Goal: Check status

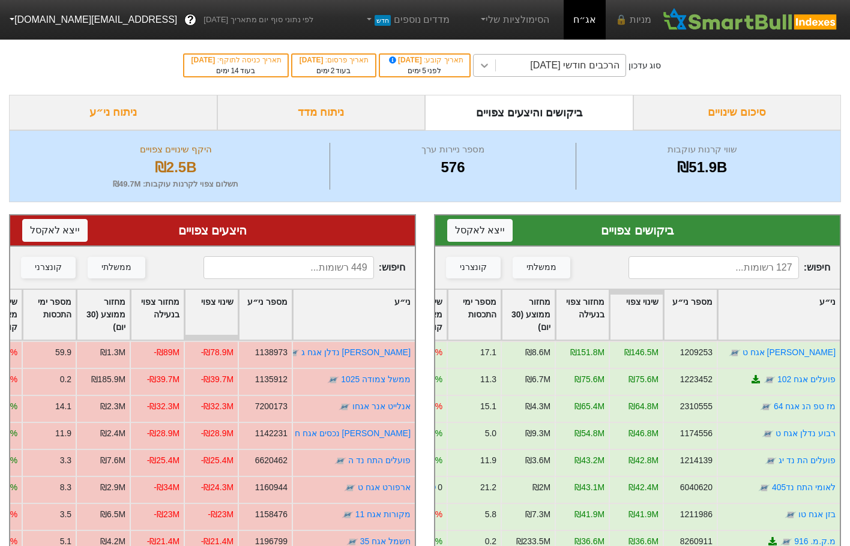
click at [490, 63] on icon at bounding box center [484, 65] width 12 height 12
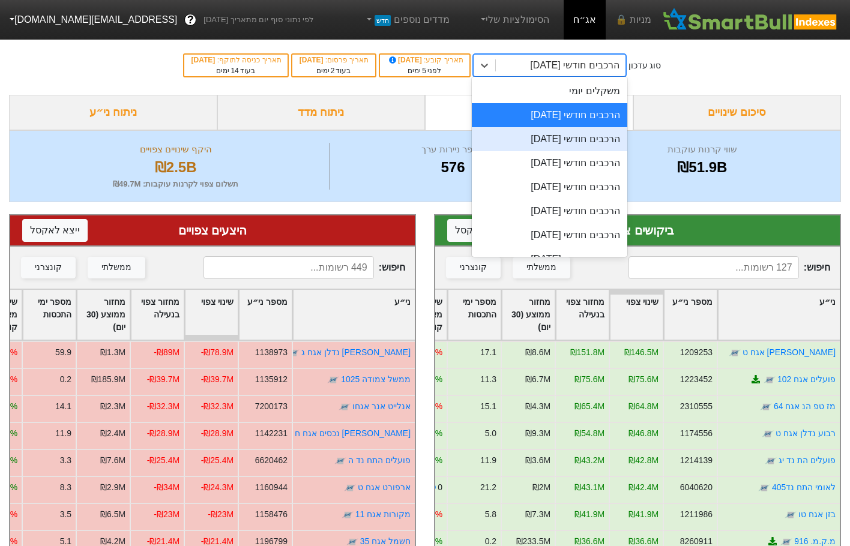
click at [571, 145] on div "הרכבים חודשי [DATE]" at bounding box center [549, 139] width 155 height 24
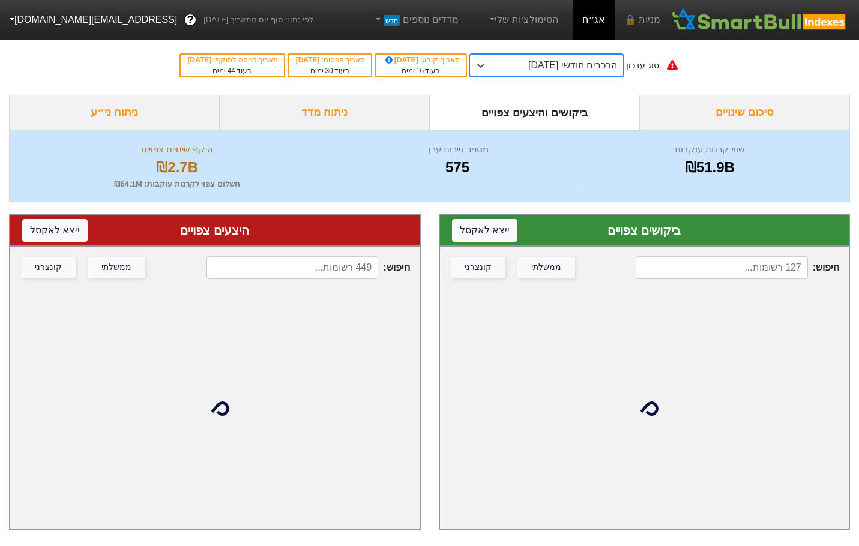
click at [743, 271] on input at bounding box center [721, 267] width 172 height 23
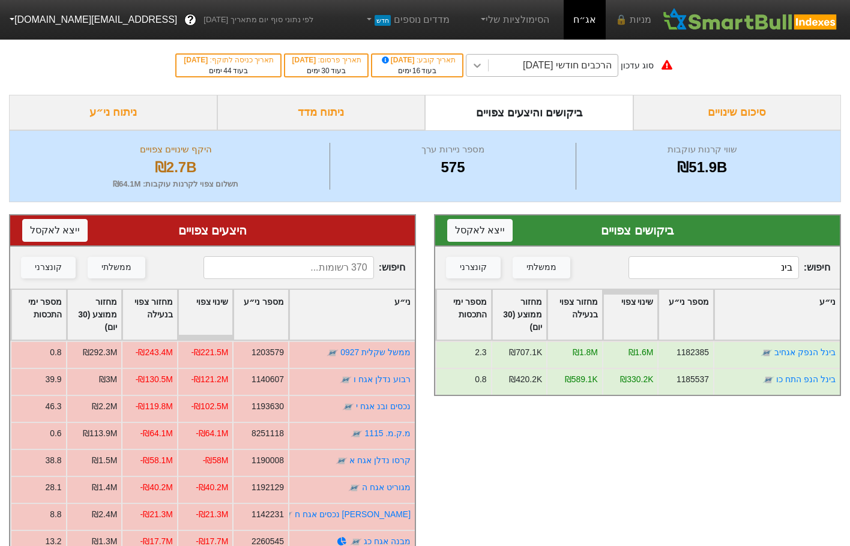
click at [488, 59] on div at bounding box center [477, 66] width 22 height 22
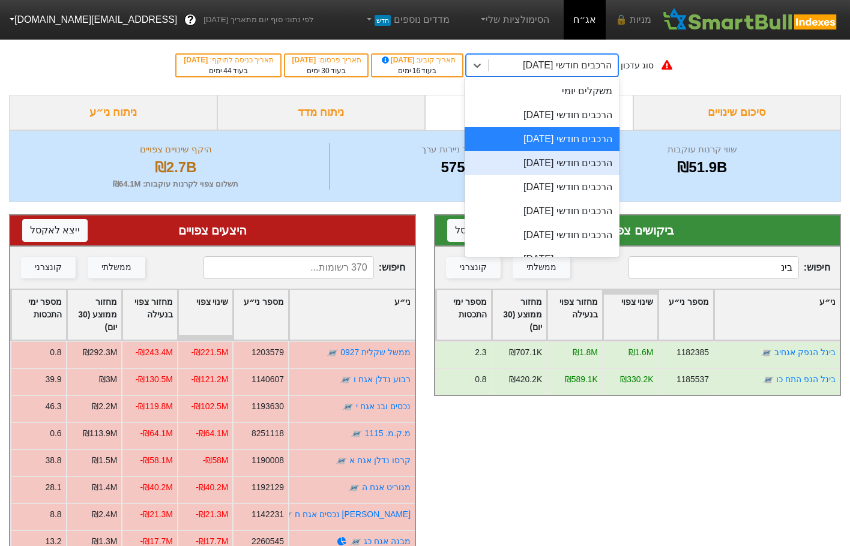
click at [552, 164] on div "הרכבים חודשי [DATE]" at bounding box center [541, 163] width 155 height 24
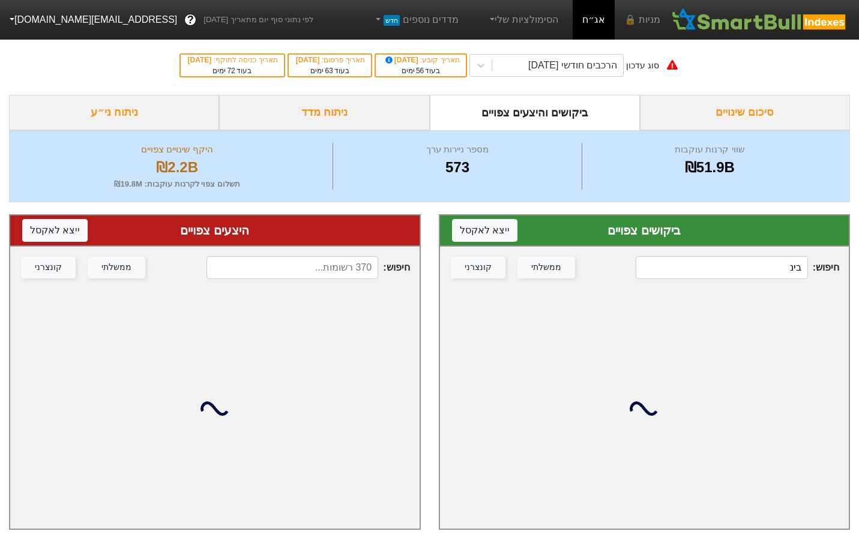
click at [727, 262] on input "בינ" at bounding box center [721, 267] width 172 height 23
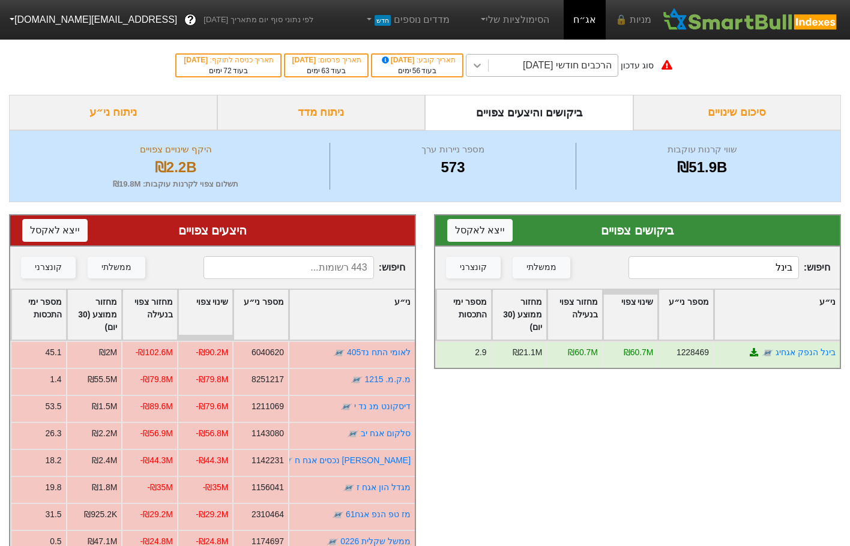
click at [488, 67] on div at bounding box center [477, 66] width 22 height 22
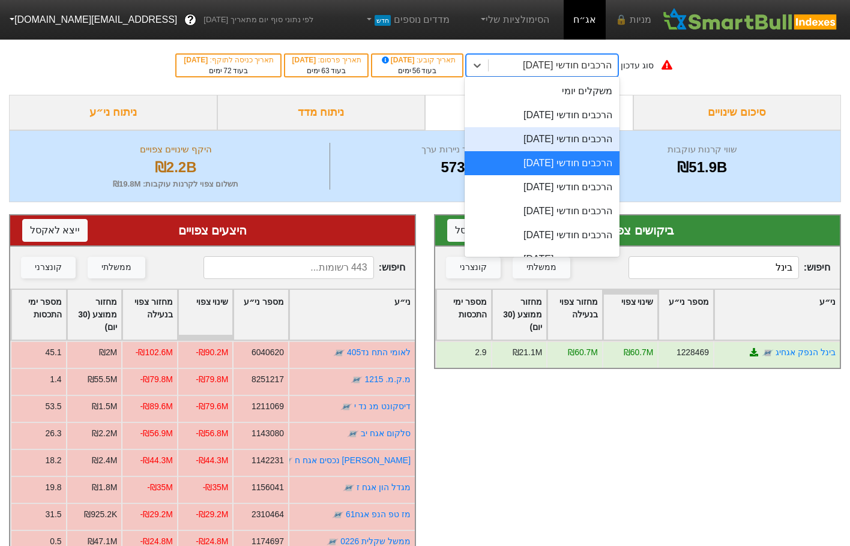
click at [574, 136] on div "הרכבים חודשי [DATE]" at bounding box center [541, 139] width 155 height 24
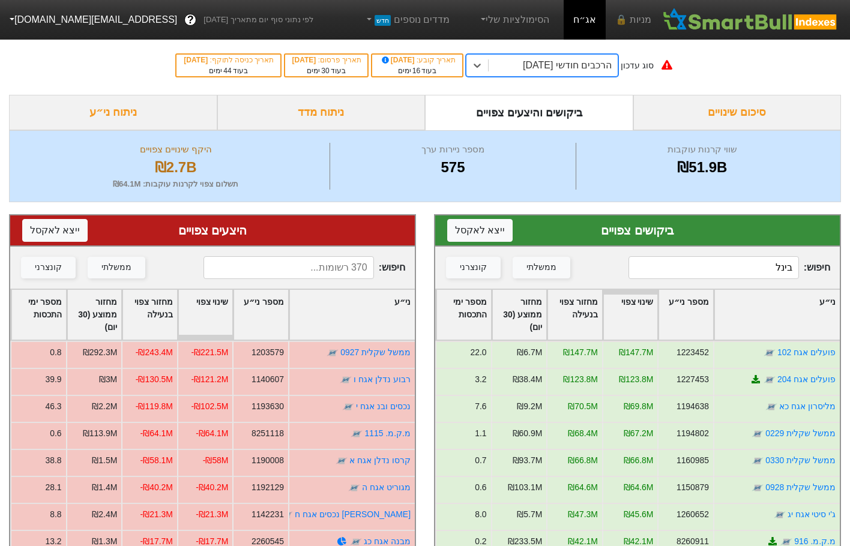
click at [756, 272] on input "בינל" at bounding box center [713, 267] width 170 height 23
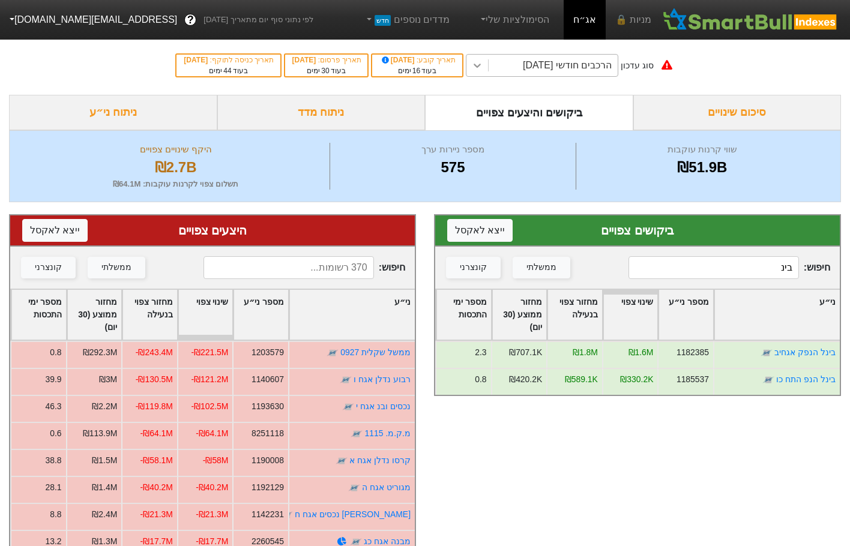
click at [488, 65] on div at bounding box center [477, 66] width 22 height 22
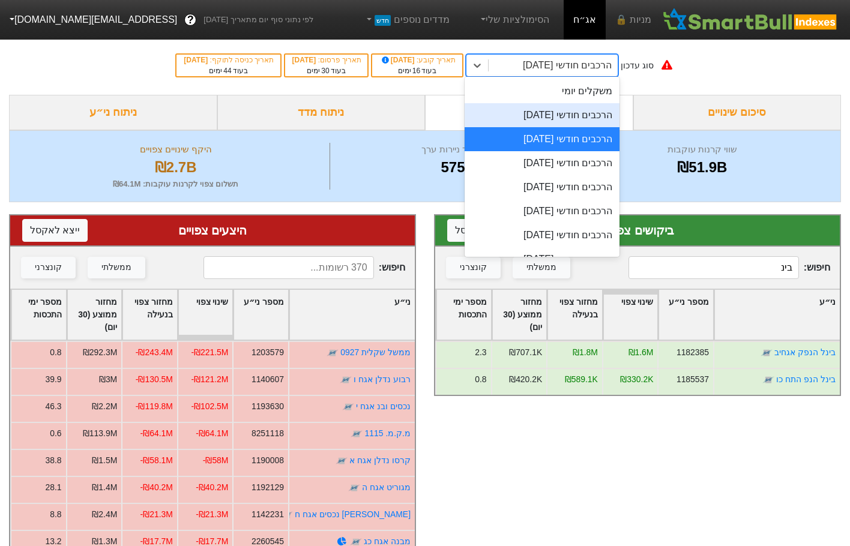
click at [565, 117] on div "הרכבים חודשי [DATE]" at bounding box center [541, 115] width 155 height 24
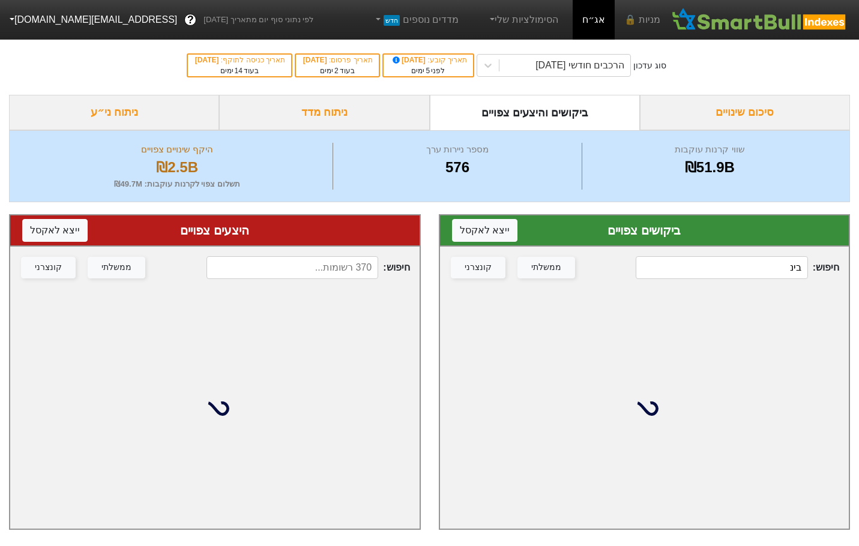
click at [764, 271] on input "בינ" at bounding box center [721, 267] width 172 height 23
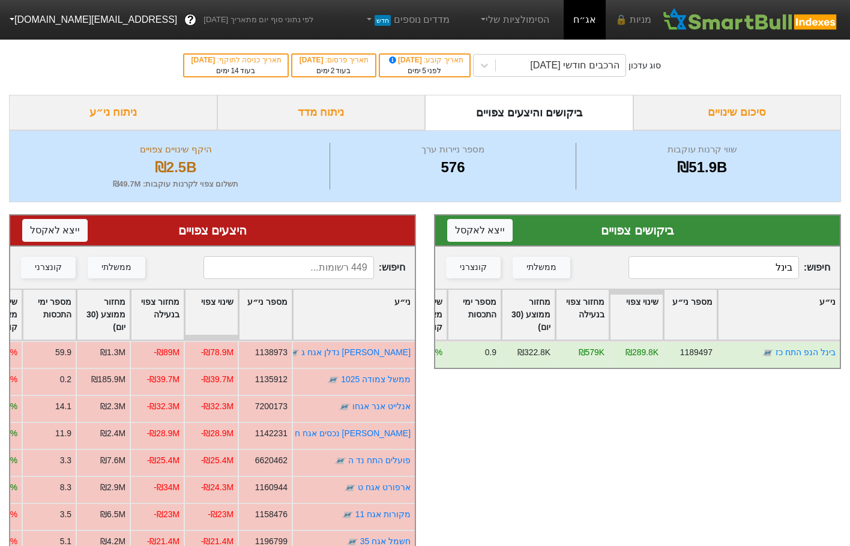
type input "בינל"
